Goal: Check status: Check status

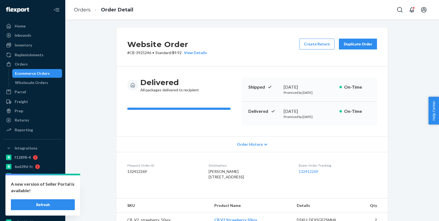
scroll to position [75, 0]
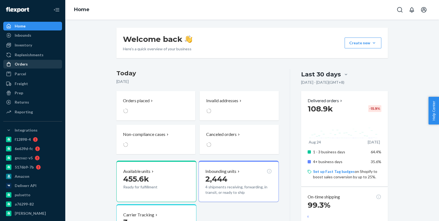
click at [46, 64] on div "Orders" at bounding box center [33, 64] width 58 height 8
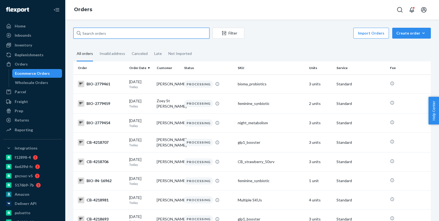
paste input "4203583"
type input "4203583"
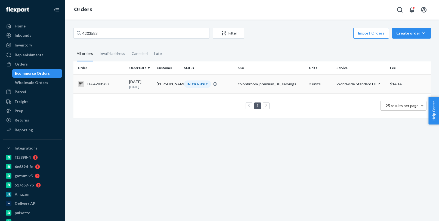
click at [190, 85] on div "IN TRANSIT" at bounding box center [197, 84] width 27 height 7
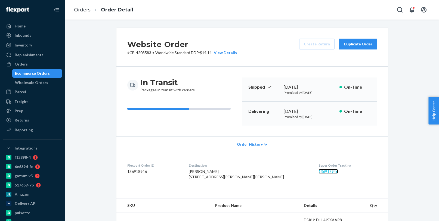
click at [319, 169] on link "136918946" at bounding box center [329, 171] width 20 height 5
click at [52, 73] on div "Ecommerce Orders" at bounding box center [37, 74] width 49 height 8
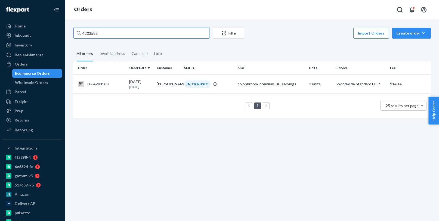
paste input "2502"
type input "4202502"
click at [149, 85] on p "5 days ago" at bounding box center [140, 87] width 23 height 5
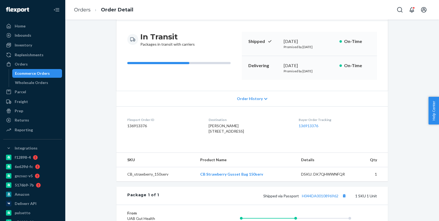
scroll to position [46, 0]
click at [307, 125] on link "136913376" at bounding box center [309, 125] width 20 height 5
click at [38, 70] on div "Ecommerce Orders" at bounding box center [37, 74] width 49 height 8
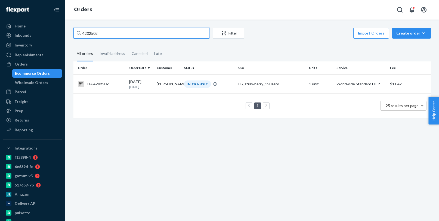
paste input "3959139"
type input "3959139"
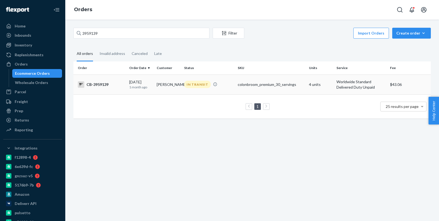
click at [142, 87] on p "1 month ago" at bounding box center [140, 87] width 23 height 5
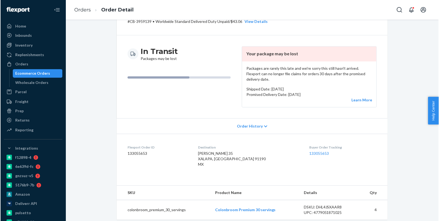
scroll to position [32, 0]
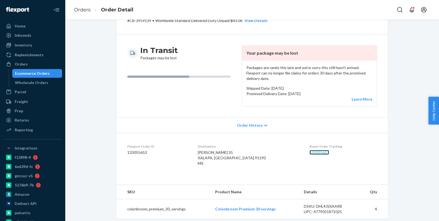
click at [310, 150] on link "133055653" at bounding box center [320, 152] width 20 height 5
click at [51, 76] on div "Ecommerce Orders" at bounding box center [37, 74] width 49 height 8
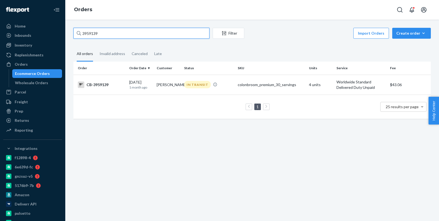
paste input "4131265"
type input "4131265"
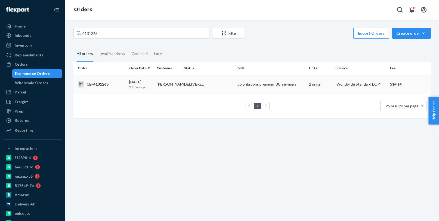
click at [129, 86] on td "09/02/2025 21 days ago" at bounding box center [140, 84] width 27 height 19
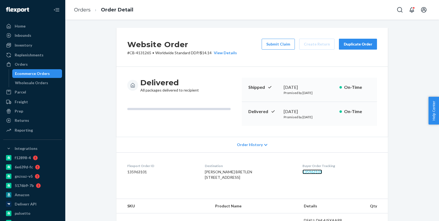
click at [315, 171] on link "135963101" at bounding box center [312, 171] width 20 height 5
click at [51, 74] on div "Ecommerce Orders" at bounding box center [37, 74] width 49 height 8
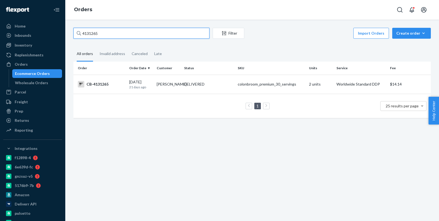
paste input "76108"
type input "4176108"
click at [144, 89] on p "12 days ago" at bounding box center [140, 87] width 23 height 5
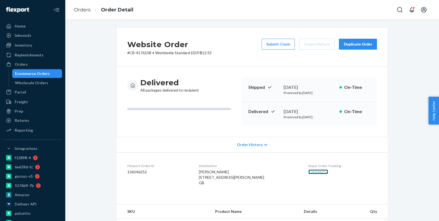
click at [313, 171] on link "136546252" at bounding box center [318, 171] width 20 height 5
click at [48, 73] on div "Ecommerce Orders" at bounding box center [37, 74] width 49 height 8
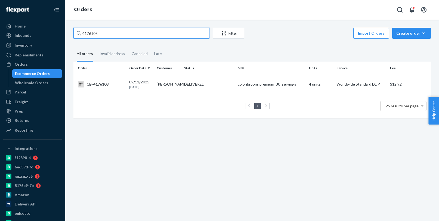
paste input "88504"
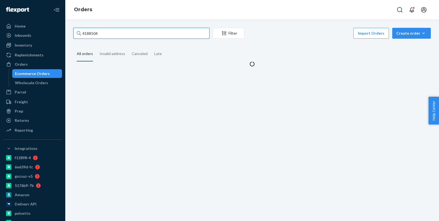
type input "4188504"
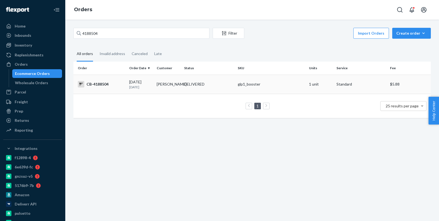
click at [213, 83] on div "DELIVERED" at bounding box center [208, 83] width 51 height 5
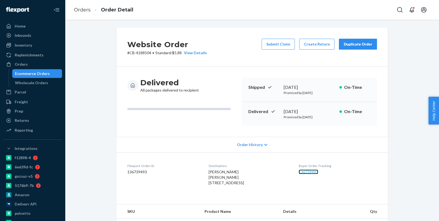
click at [317, 169] on link "136739493" at bounding box center [309, 171] width 20 height 5
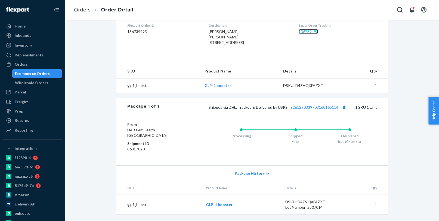
scroll to position [151, 0]
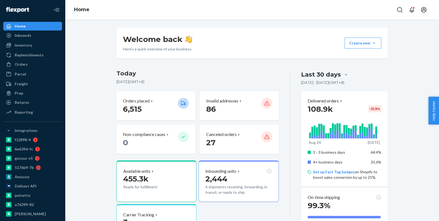
click at [37, 27] on div "Home" at bounding box center [33, 26] width 58 height 8
click at [24, 65] on div "Orders" at bounding box center [21, 63] width 13 height 5
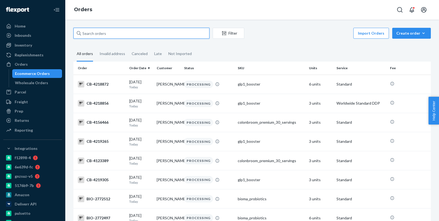
paste input "3906270"
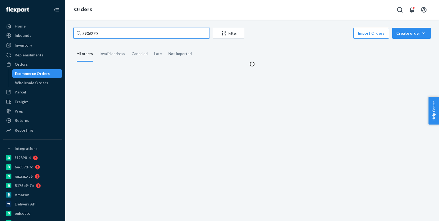
type input "3906270"
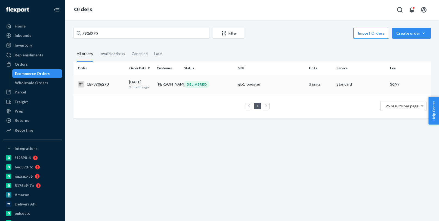
click at [187, 85] on div "DELIVERED" at bounding box center [196, 84] width 25 height 7
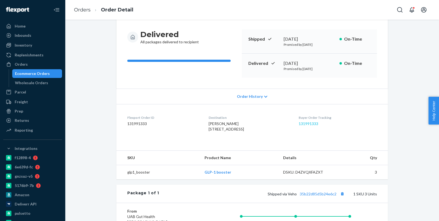
scroll to position [48, 0]
click at [48, 73] on div "Ecommerce Orders" at bounding box center [37, 74] width 49 height 8
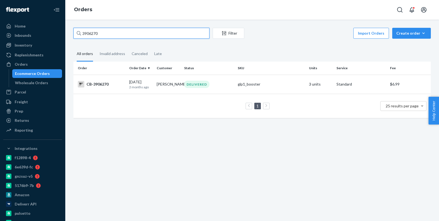
paste input "76585"
type input "3976585"
click at [168, 87] on td "[PERSON_NAME]" at bounding box center [167, 84] width 27 height 19
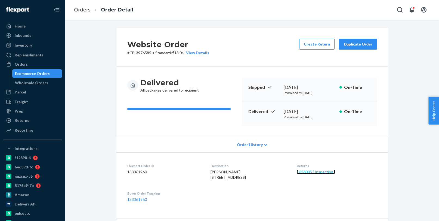
click at [326, 172] on link "1626005 ( Inspecting )" at bounding box center [316, 171] width 38 height 5
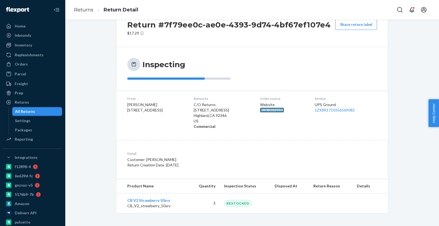
scroll to position [20, 0]
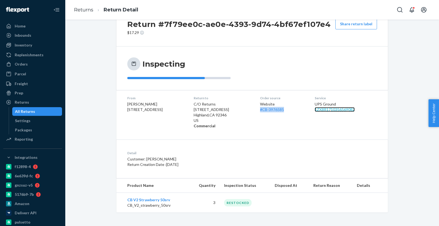
click at [322, 109] on link "1ZX8R1710356569082" at bounding box center [335, 109] width 40 height 5
